Goal: Task Accomplishment & Management: Use online tool/utility

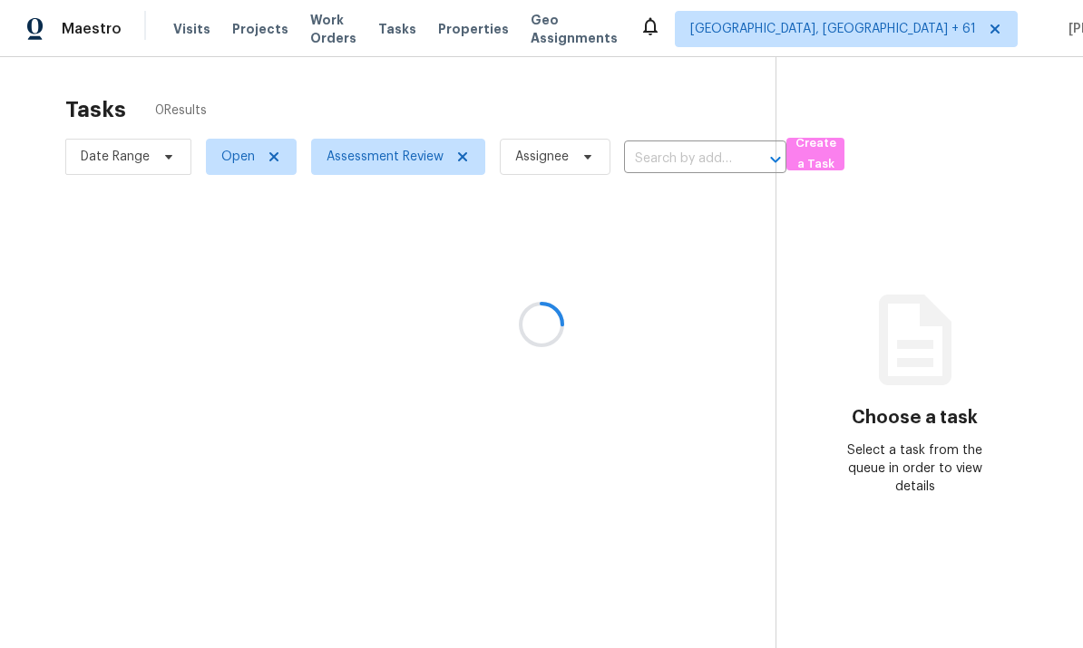
scroll to position [68, 0]
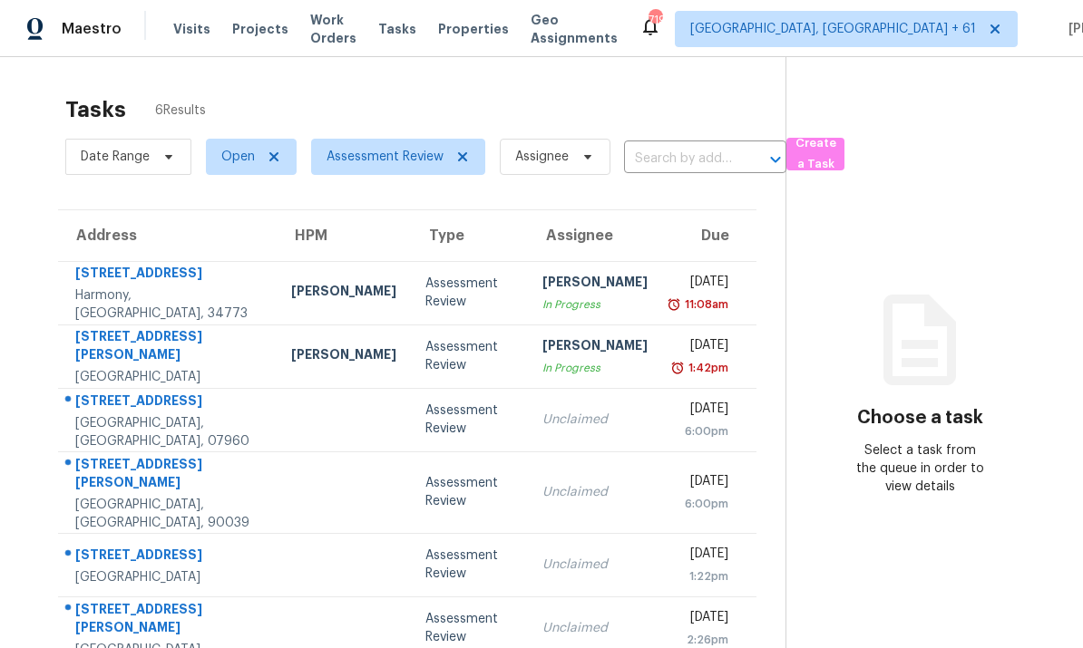
click at [245, 327] on div "120 Ralph McGill Blvd NE Apt 1305" at bounding box center [168, 347] width 187 height 41
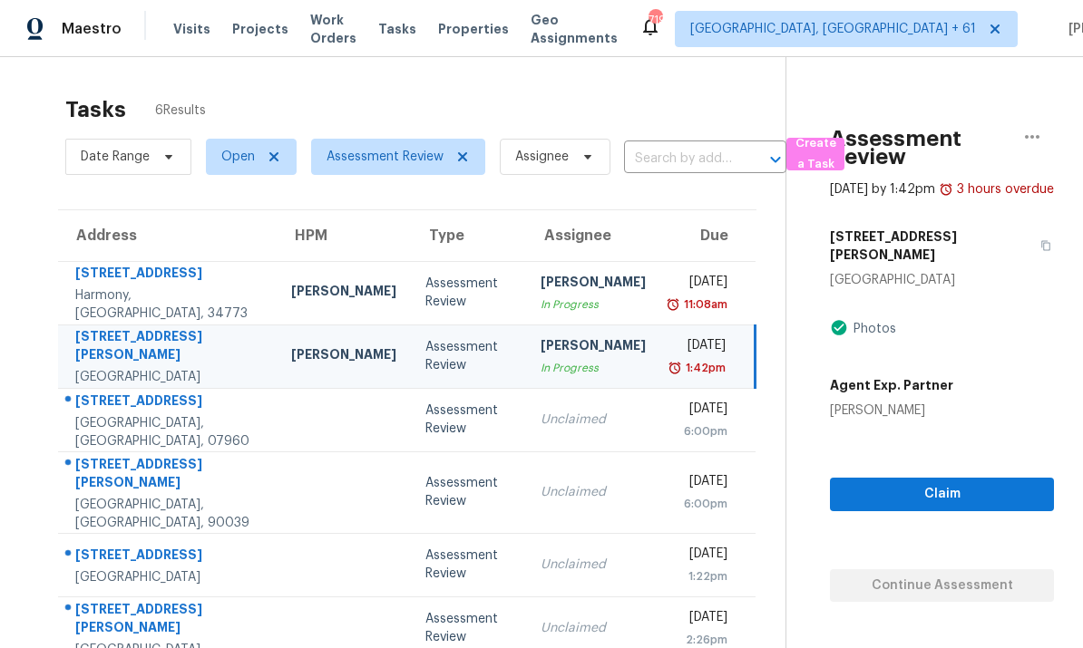
click at [936, 525] on div "Claim Continue Assessment" at bounding box center [942, 511] width 224 height 182
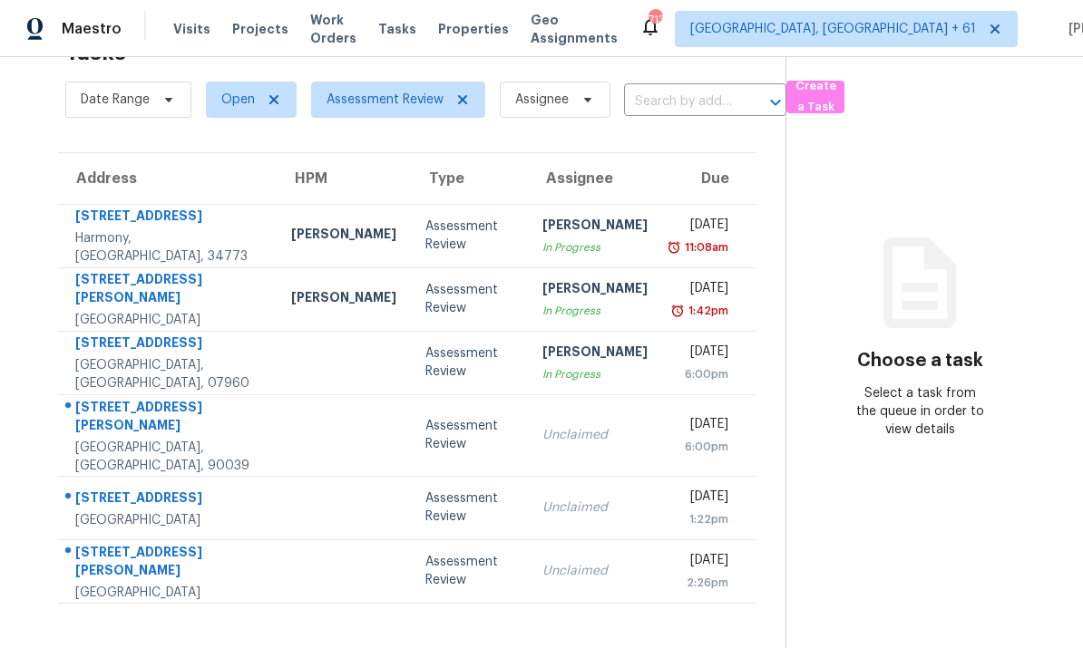
scroll to position [57, 0]
click at [189, 298] on div "120 Ralph McGill Blvd NE Apt 1305" at bounding box center [168, 290] width 187 height 41
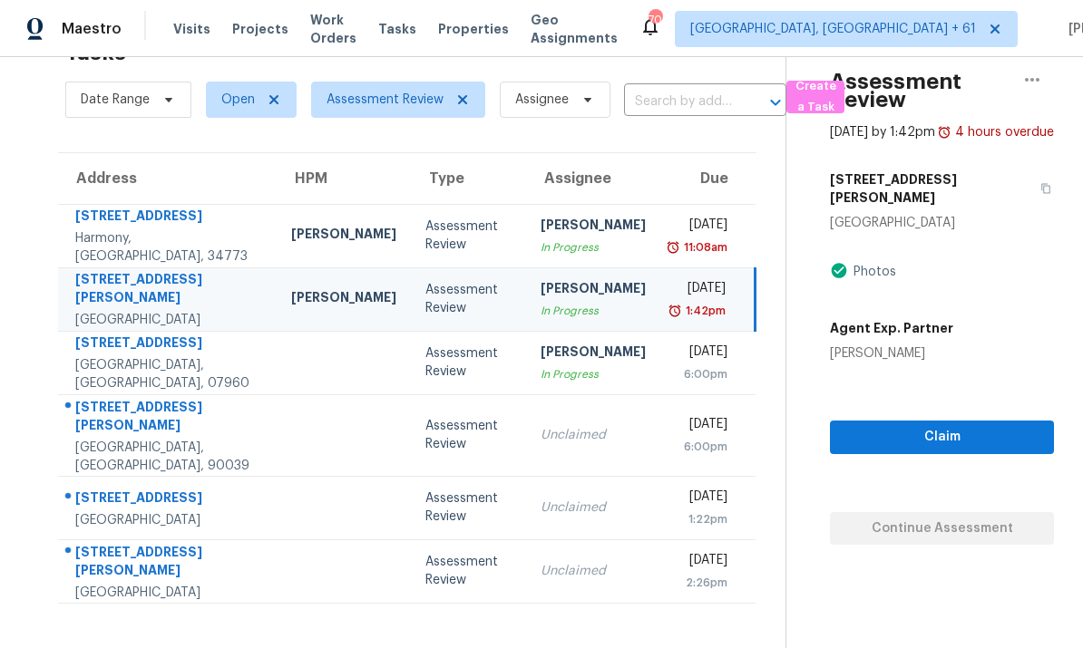
click at [935, 526] on div "Claim Continue Assessment" at bounding box center [942, 454] width 224 height 182
click at [931, 525] on div "Claim Continue Assessment" at bounding box center [942, 454] width 224 height 182
click at [911, 518] on div "Claim Continue Assessment" at bounding box center [942, 454] width 224 height 182
click at [361, 94] on span "Assessment Review" at bounding box center [384, 100] width 117 height 18
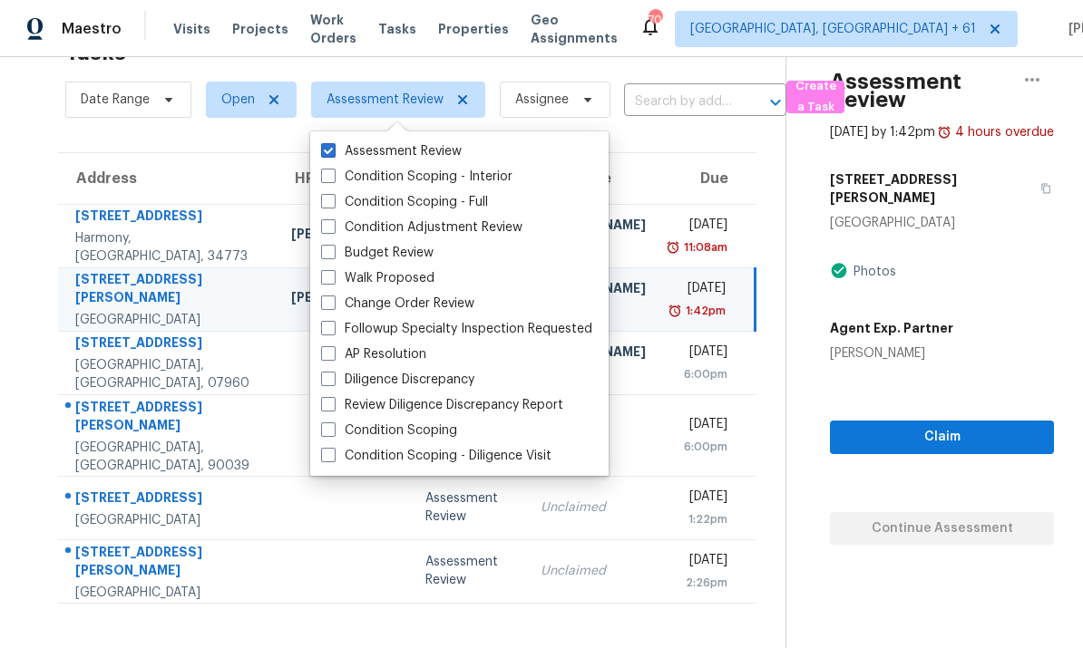
click at [331, 204] on span at bounding box center [328, 201] width 15 height 15
click at [331, 204] on input "Condition Scoping - Full" at bounding box center [327, 199] width 12 height 12
checkbox input "true"
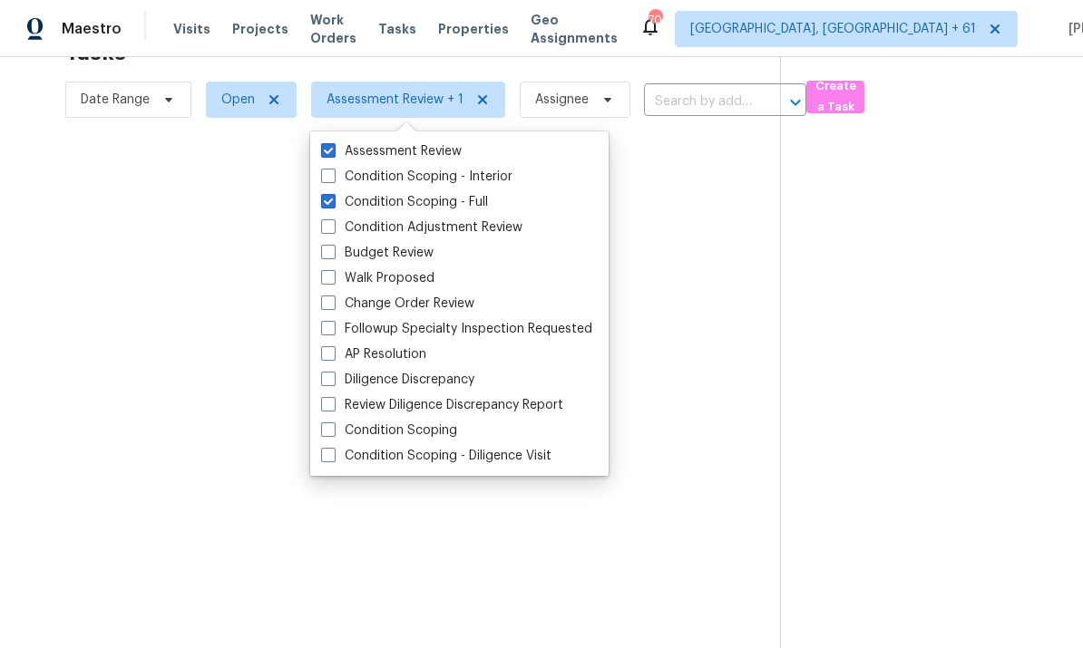
click at [334, 233] on span at bounding box center [328, 226] width 15 height 15
click at [333, 230] on input "Condition Adjustment Review" at bounding box center [327, 225] width 12 height 12
checkbox input "true"
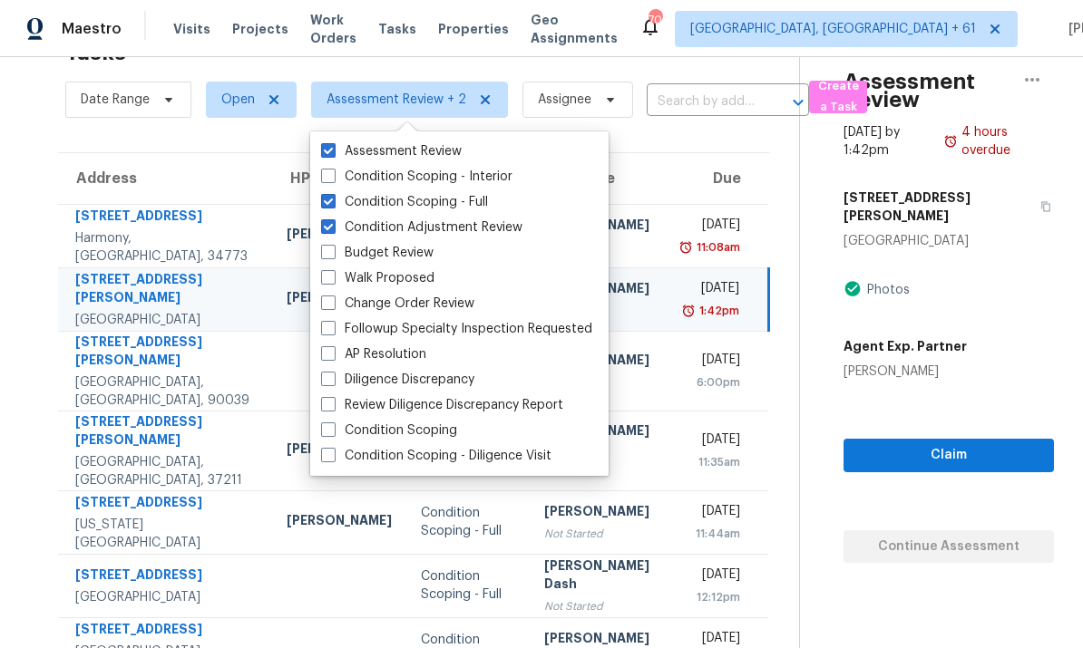
click at [39, 469] on div "Address HPM Type Assignee Due 6922 Audobon Osprey Cv Harmony, FL, 34773 Samuel …" at bounding box center [414, 512] width 770 height 720
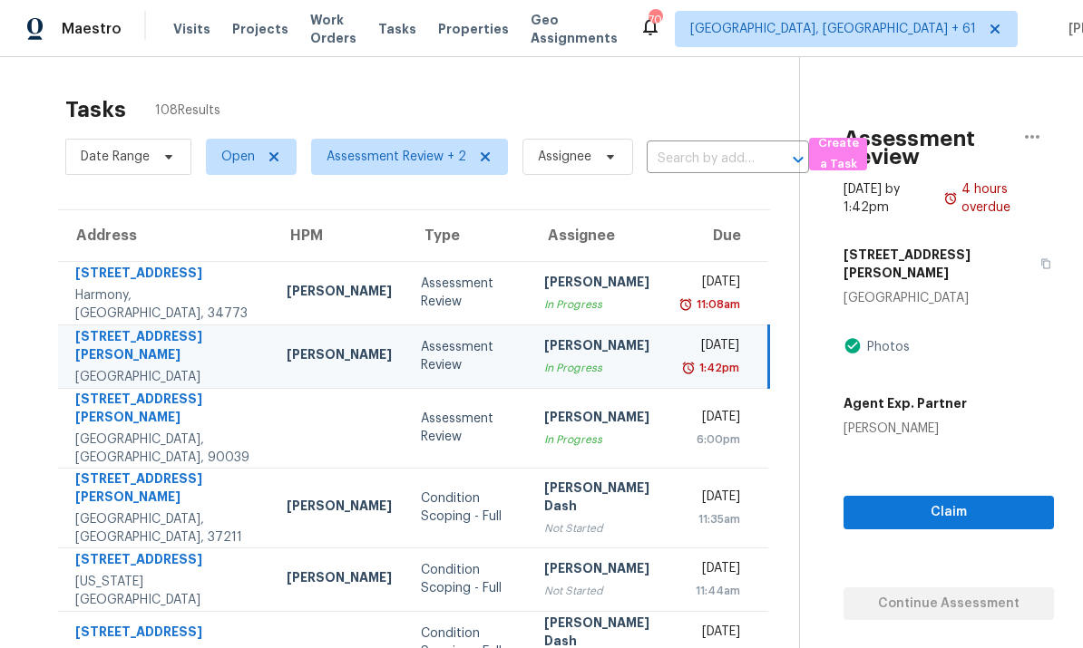
click at [707, 145] on input "text" at bounding box center [702, 159] width 112 height 28
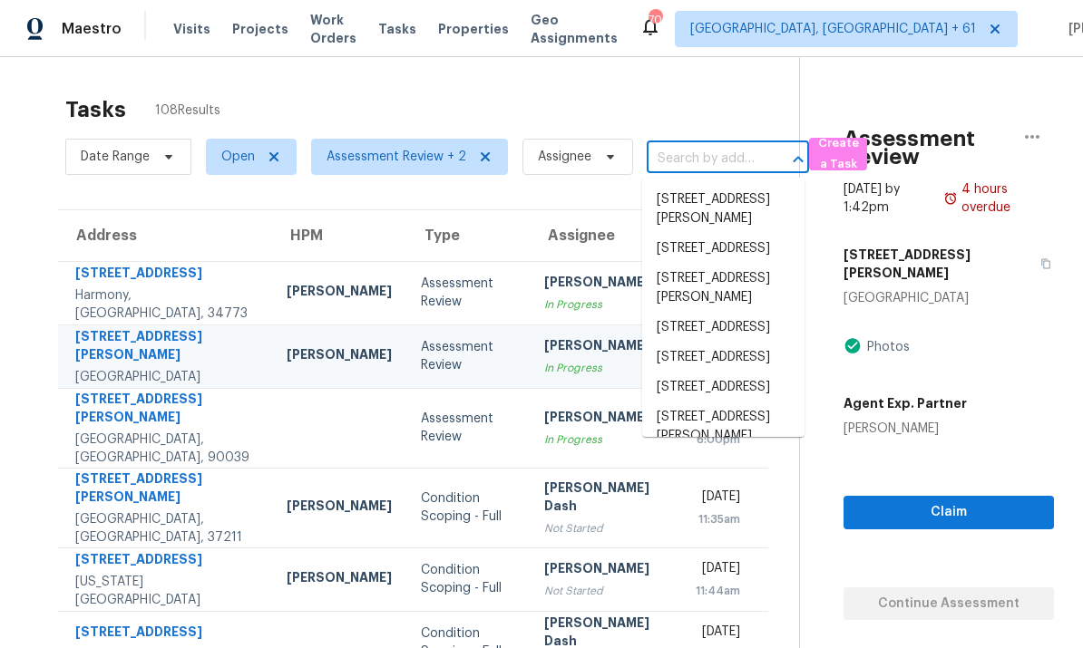
paste input "120 Ralph McGill Blvd NE Apt 1305 Atlanta, GA, 30308"
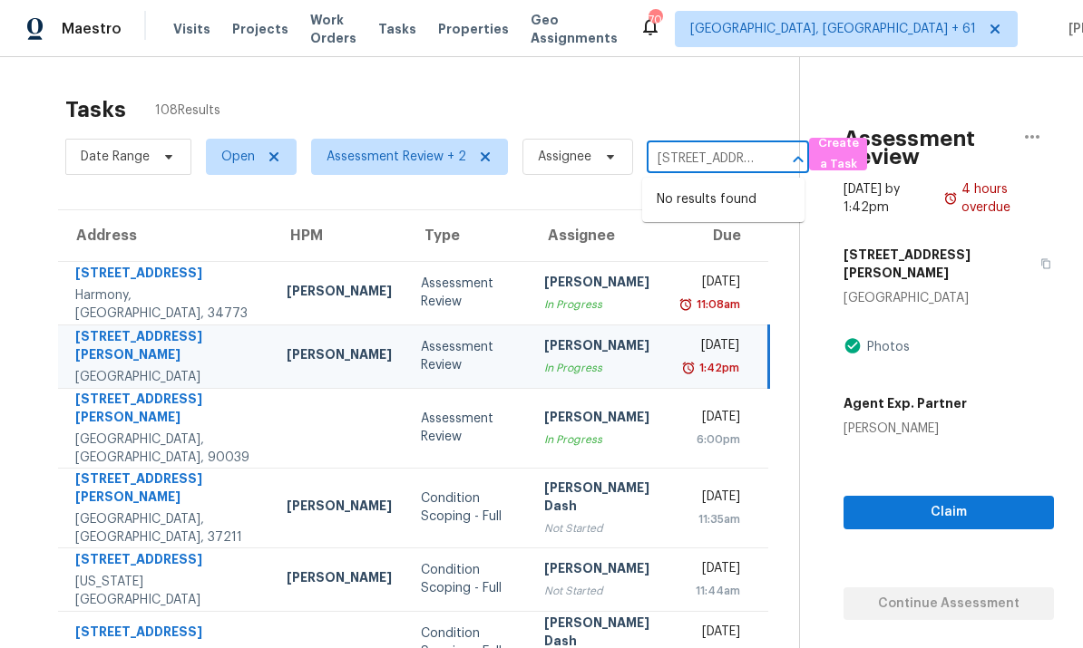
click at [753, 145] on input "120 Ralph McGill Blvd NE Apt 1305 Atlanta, GA, 30308" at bounding box center [702, 159] width 112 height 28
type input "120 Ralph McGill Blvd"
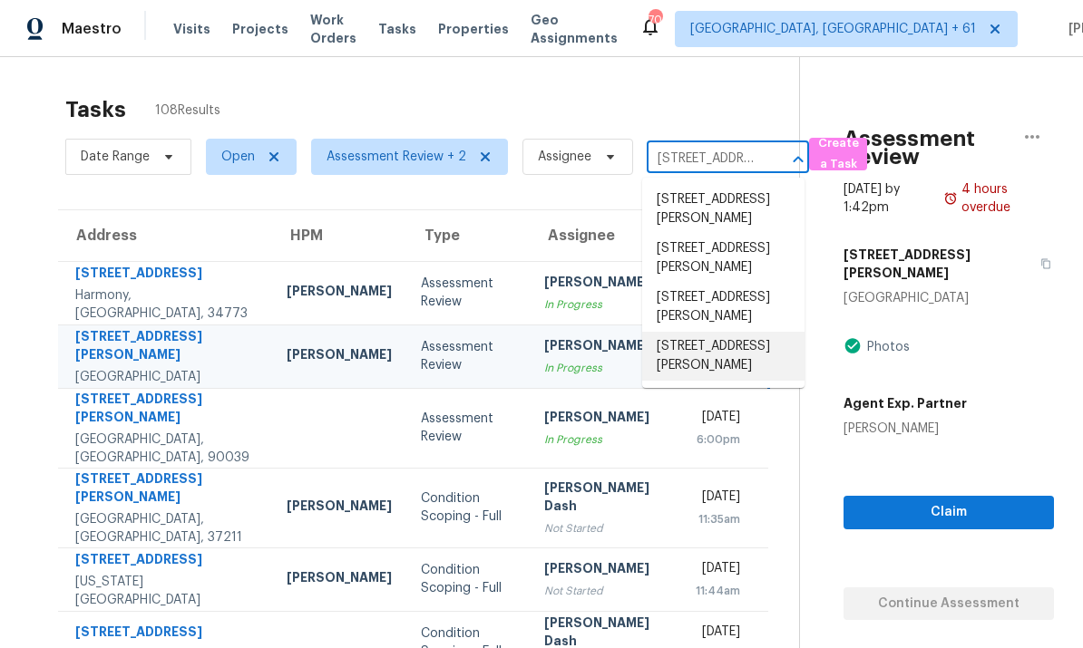
click at [705, 350] on li "120 Ralph McGill Blvd NE Apt 1305, Atlanta, GA 30308" at bounding box center [723, 356] width 162 height 49
